Goal: Transaction & Acquisition: Download file/media

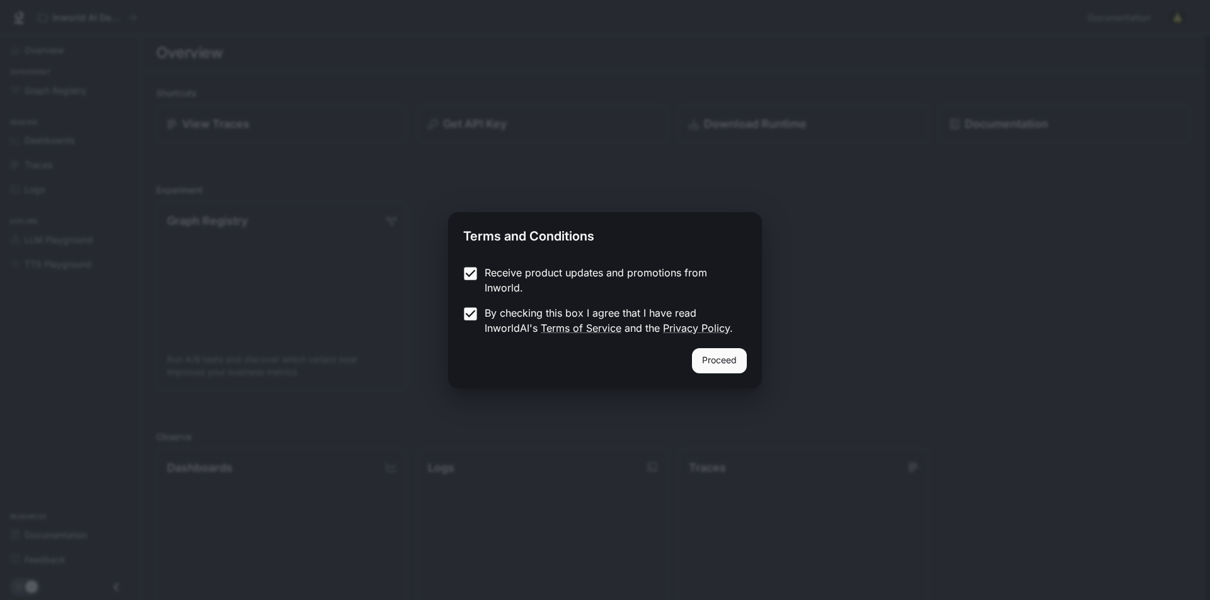
click at [732, 368] on button "Proceed" at bounding box center [719, 360] width 55 height 25
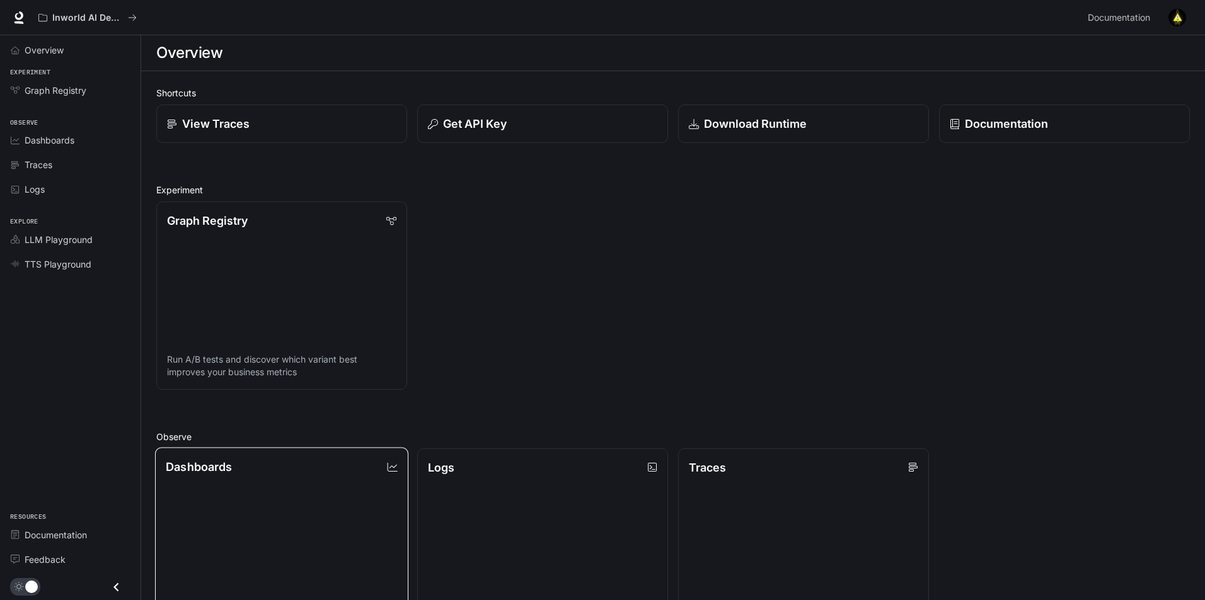
scroll to position [298, 0]
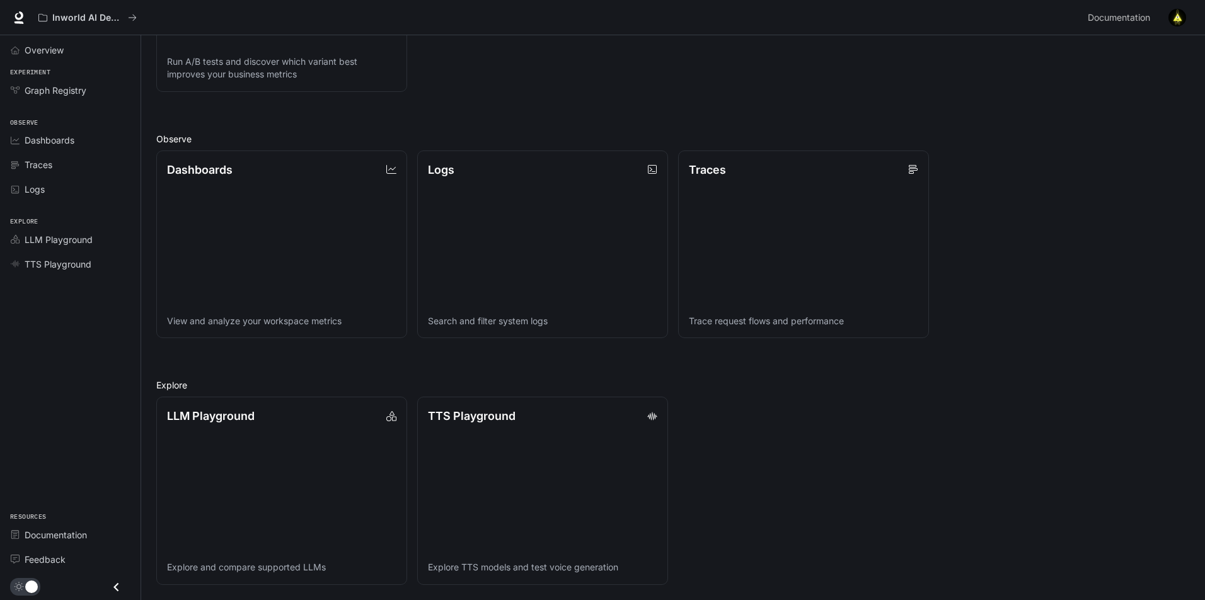
click at [883, 468] on div "LLM Playground Explore and compare supported LLMs TTS Playground Explore TTS mo…" at bounding box center [667, 486] width 1043 height 198
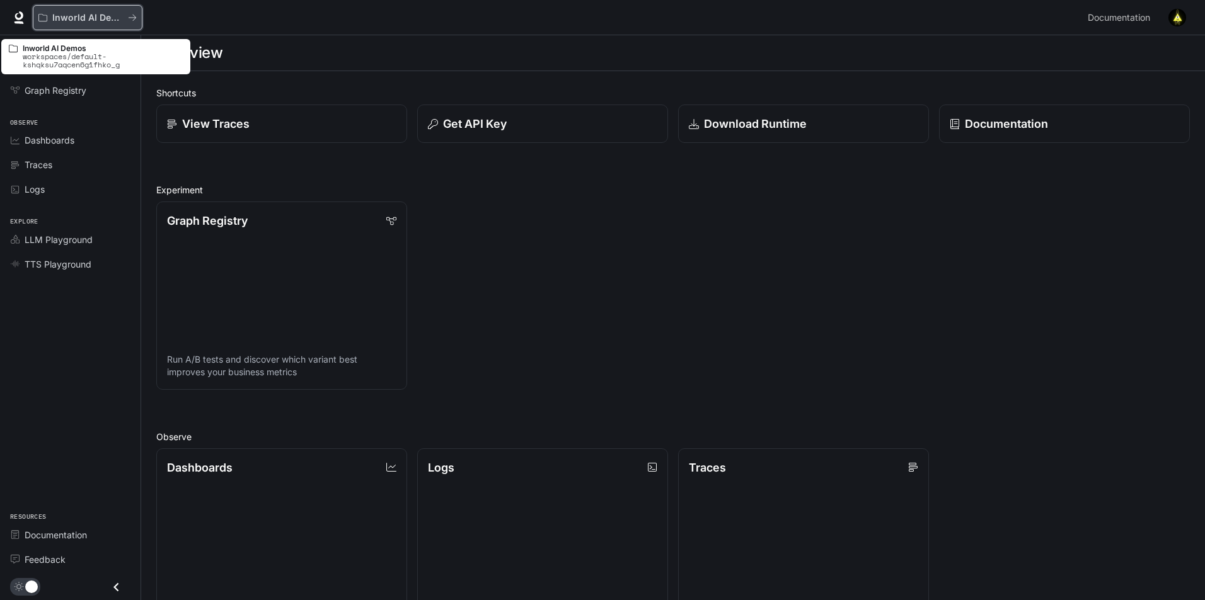
click at [49, 19] on div "Inworld AI Demos" at bounding box center [82, 18] width 89 height 11
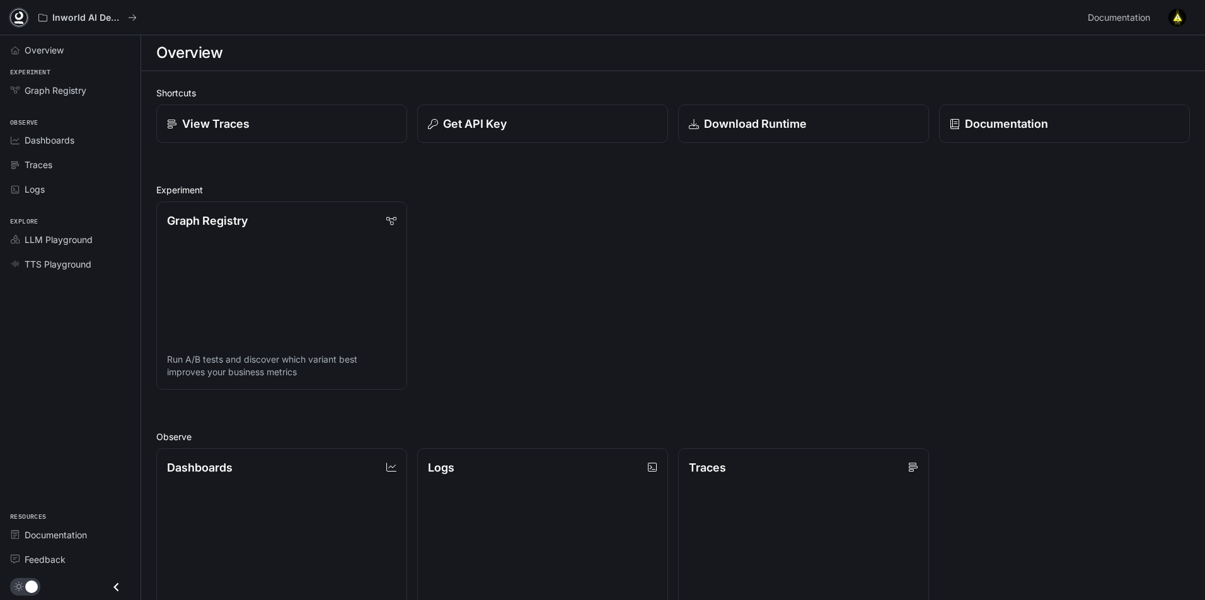
click at [14, 15] on icon at bounding box center [19, 17] width 13 height 13
click at [69, 54] on div "Overview" at bounding box center [77, 49] width 105 height 13
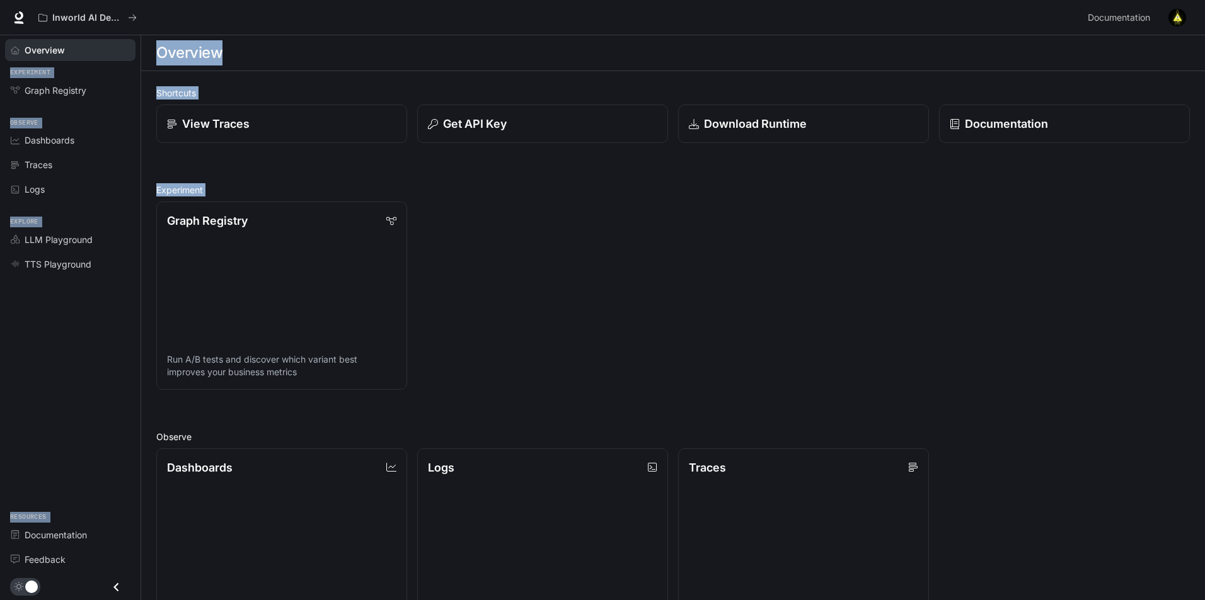
scroll to position [298, 0]
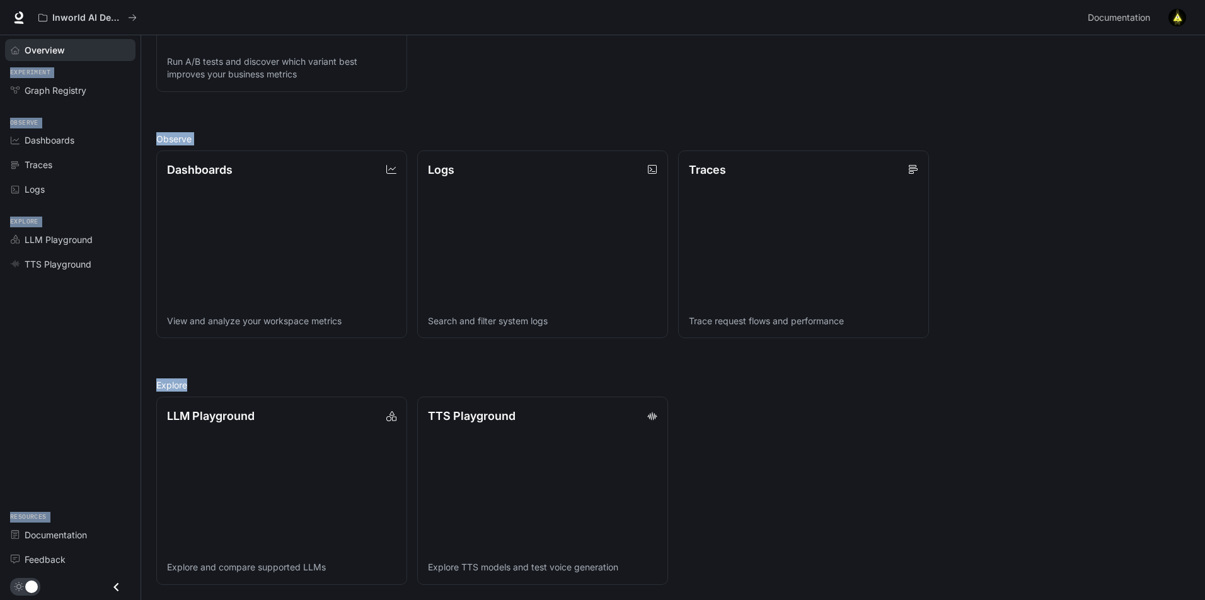
drag, startPoint x: 8, startPoint y: 16, endPoint x: 931, endPoint y: 467, distance: 1026.7
click at [931, 467] on div "Skip to main content Inworld AI Demos Documentation Documentation Portal Overvi…" at bounding box center [602, 151] width 1205 height 898
click at [928, 471] on div "LLM Playground Explore and compare supported LLMs TTS Playground Explore TTS mo…" at bounding box center [667, 486] width 1043 height 198
click at [849, 481] on div "LLM Playground Explore and compare supported LLMs TTS Playground Explore TTS mo…" at bounding box center [667, 486] width 1043 height 198
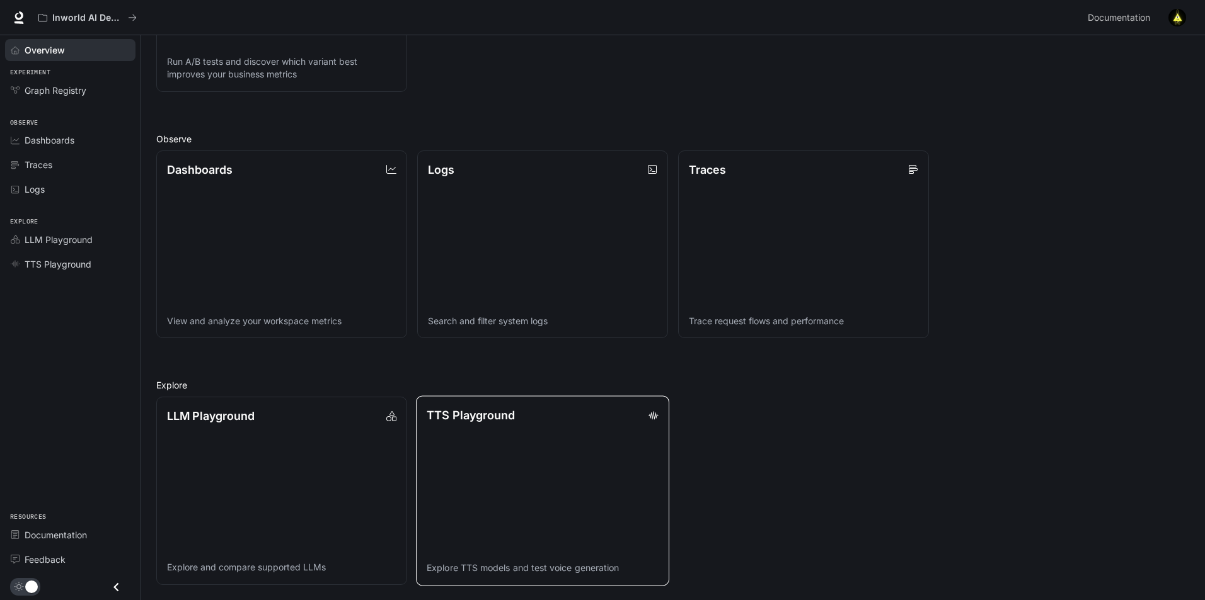
drag, startPoint x: 812, startPoint y: 432, endPoint x: 467, endPoint y: 416, distance: 345.0
click at [445, 421] on div "LLM Playground Explore and compare supported LLMs TTS Playground Explore TTS mo…" at bounding box center [667, 486] width 1043 height 198
drag, startPoint x: 547, startPoint y: 372, endPoint x: 496, endPoint y: 421, distance: 70.8
click at [496, 421] on div "Shortcuts View Traces Get API Key Download Runtime Documentation Experiment Gra…" at bounding box center [672, 186] width 1033 height 797
drag, startPoint x: 389, startPoint y: 364, endPoint x: 207, endPoint y: 409, distance: 187.5
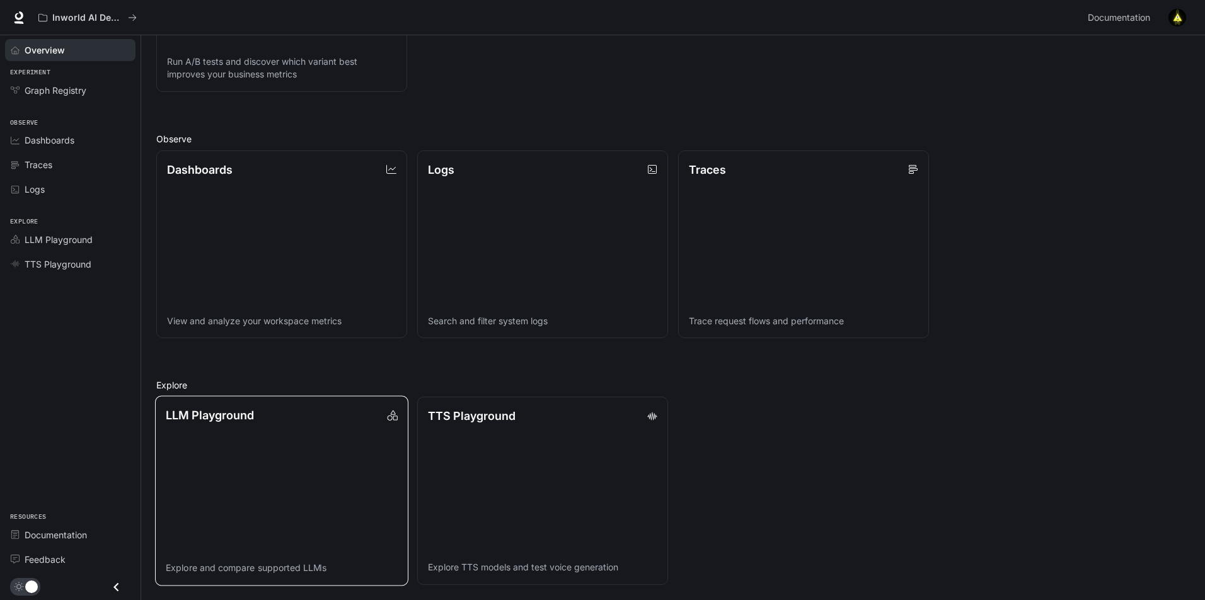
drag, startPoint x: 207, startPoint y: 409, endPoint x: 200, endPoint y: 418, distance: 12.1
drag, startPoint x: 200, startPoint y: 418, endPoint x: 253, endPoint y: 377, distance: 67.3
click at [253, 377] on div "Shortcuts View Traces Get API Key Download Runtime Documentation Experiment Gra…" at bounding box center [672, 186] width 1033 height 797
click at [750, 447] on div "LLM Playground Explore and compare supported LLMs TTS Playground Explore TTS mo…" at bounding box center [667, 486] width 1043 height 198
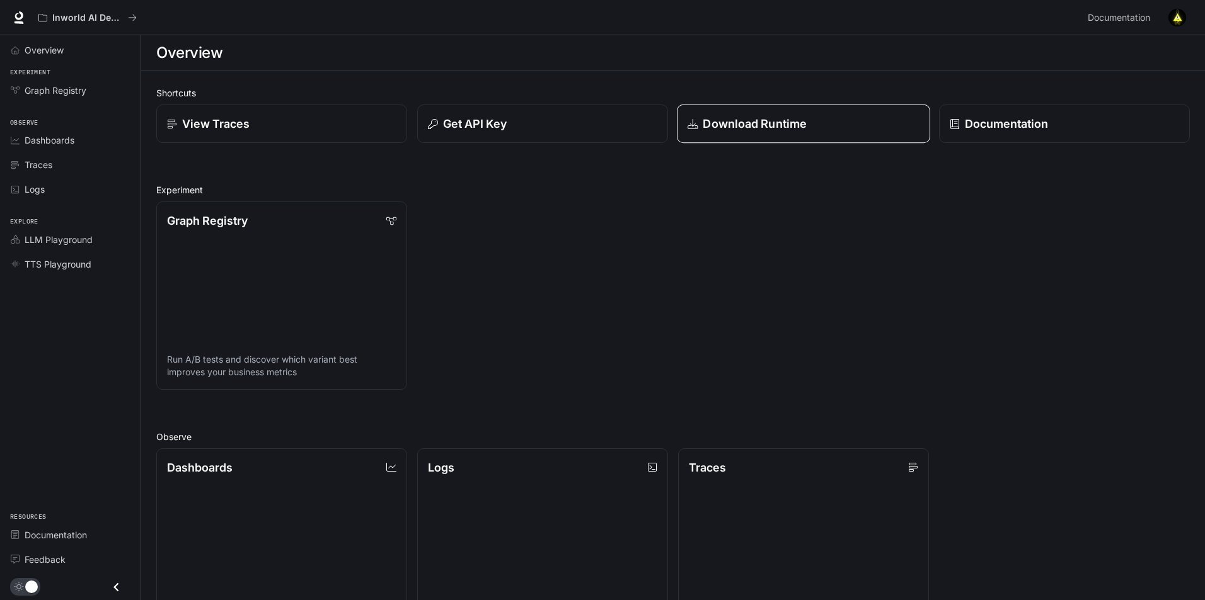
click at [702, 118] on div "Download Runtime" at bounding box center [803, 123] width 232 height 17
